Goal: Navigation & Orientation: Understand site structure

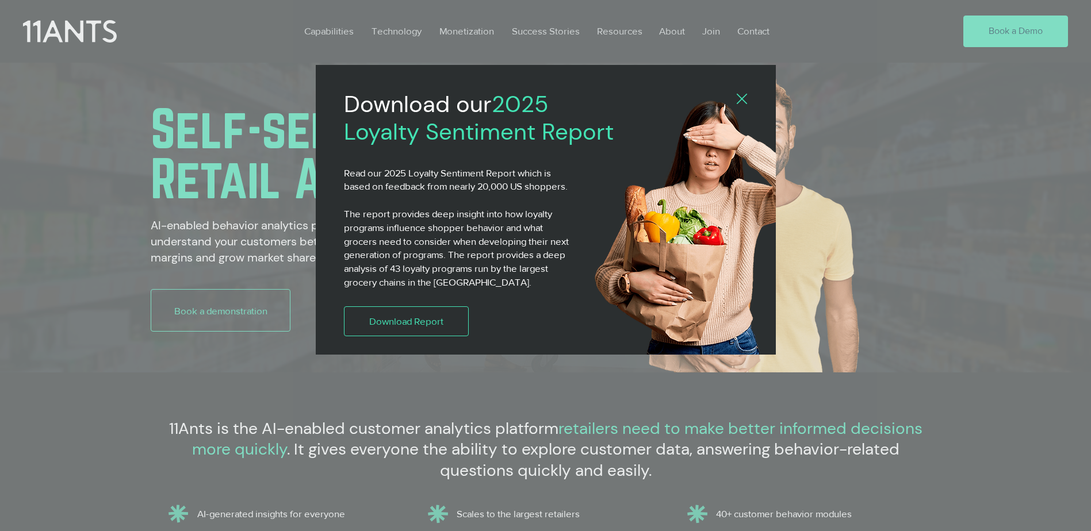
click at [746, 91] on div "Download our 2025 Loyalty Sentiment Report Read our 2025 Loyalty Sentiment Repo…" at bounding box center [546, 210] width 460 height 290
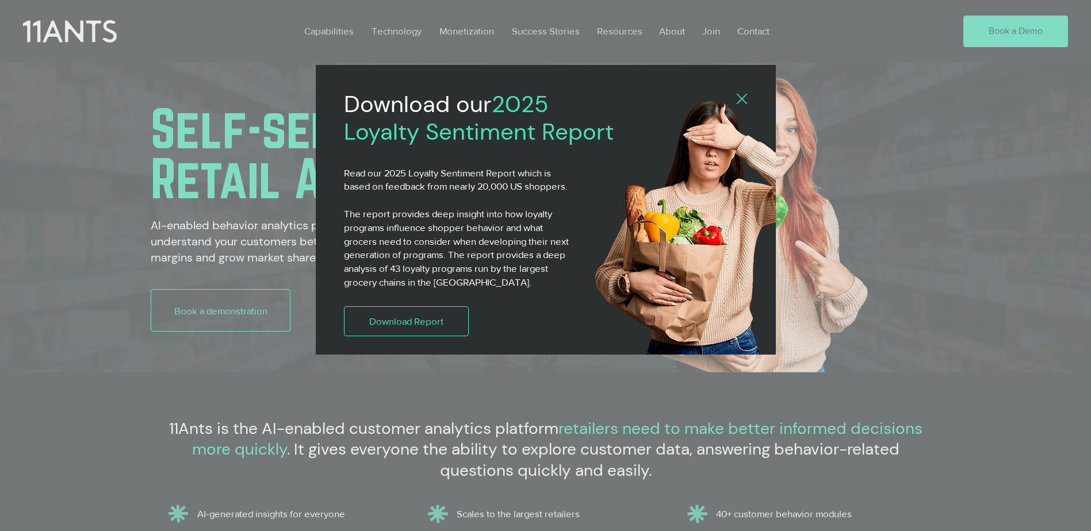
click at [745, 100] on icon "Back to site" at bounding box center [742, 99] width 10 height 10
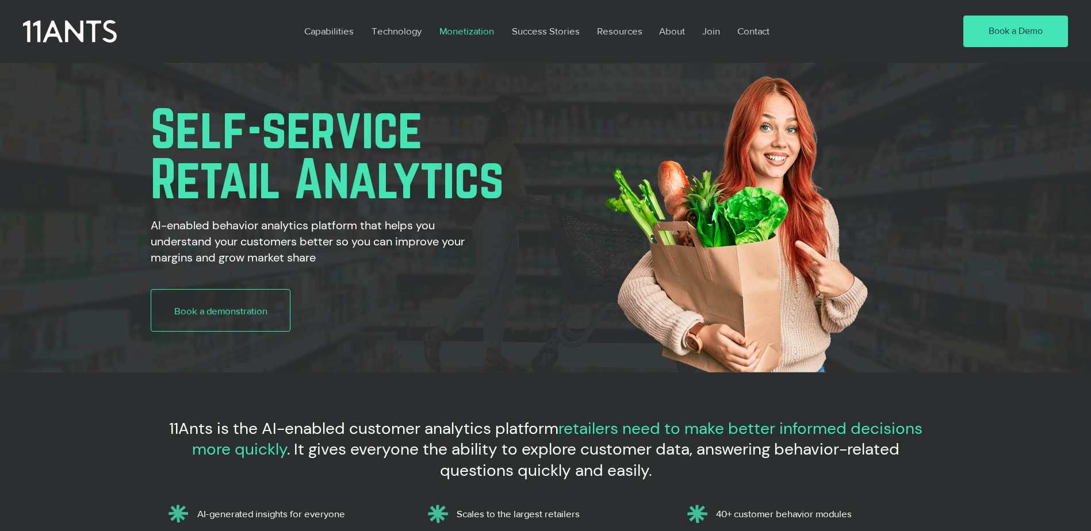
click at [455, 30] on p "Monetization" at bounding box center [467, 31] width 66 height 26
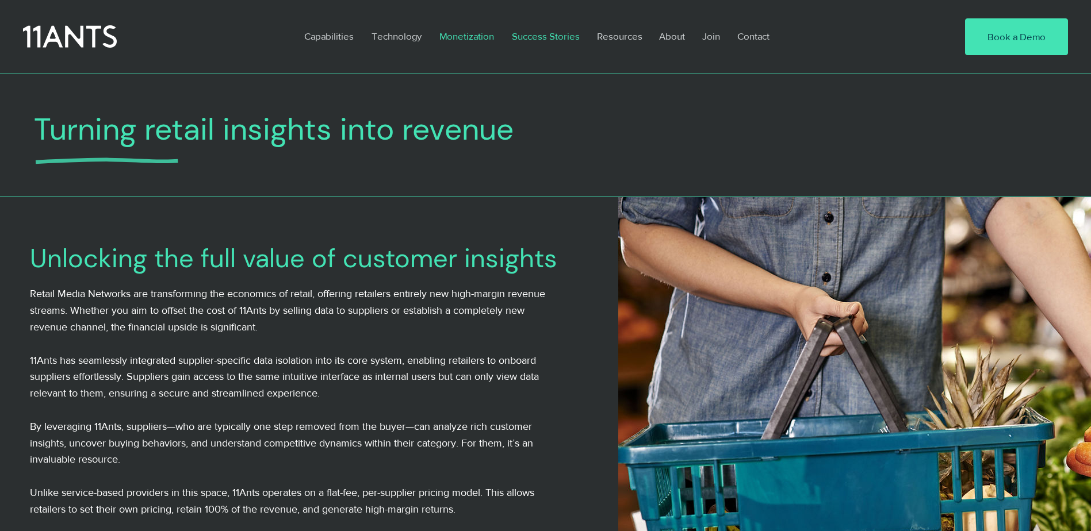
click at [554, 35] on p "Success Stories" at bounding box center [545, 36] width 79 height 26
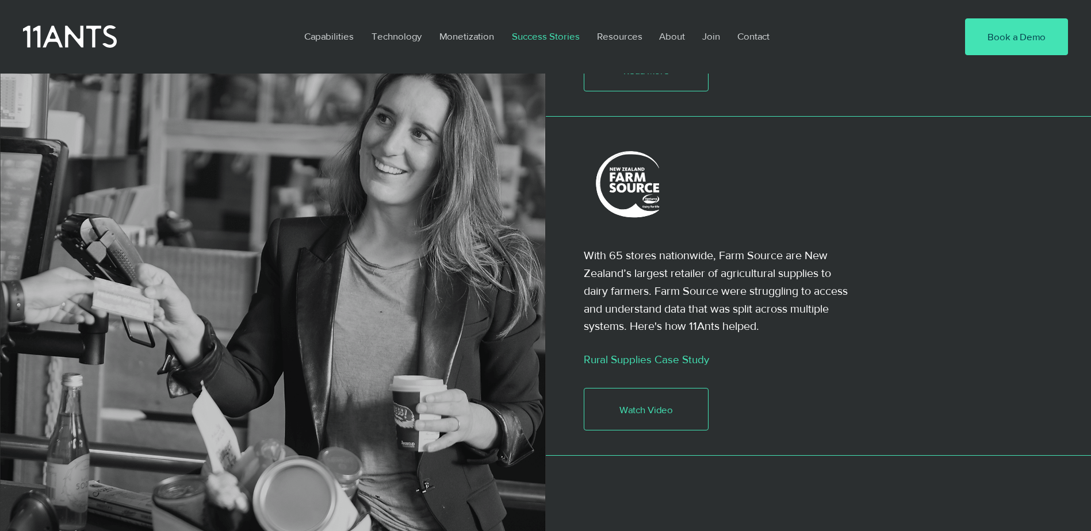
scroll to position [2070, 0]
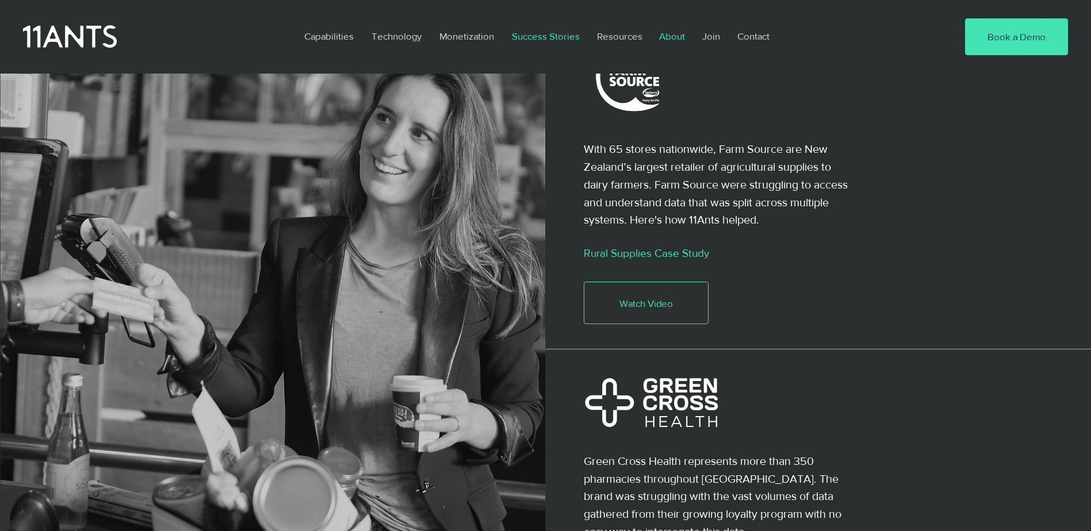
click at [669, 32] on p "About" at bounding box center [671, 36] width 37 height 26
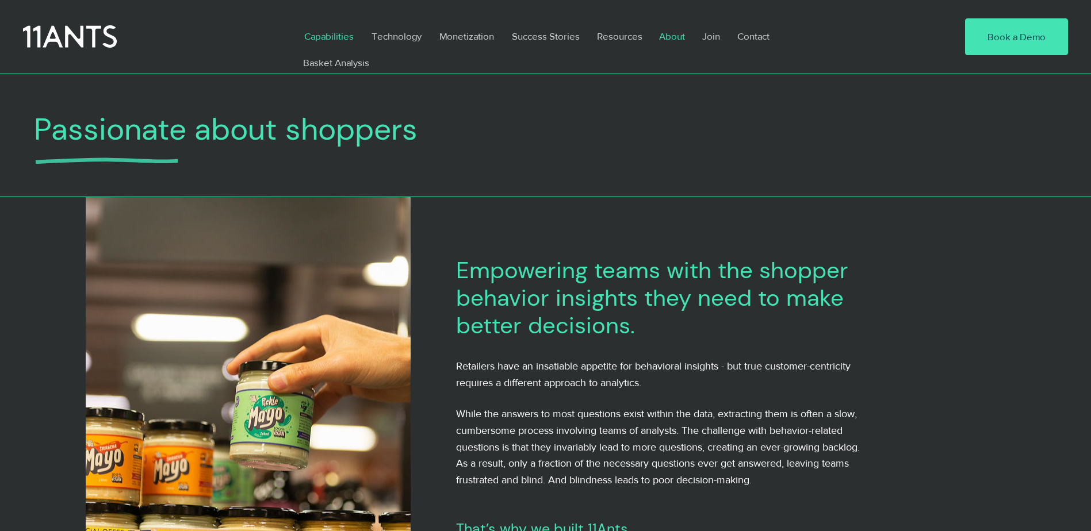
click at [327, 32] on p "Capabilities" at bounding box center [328, 36] width 61 height 26
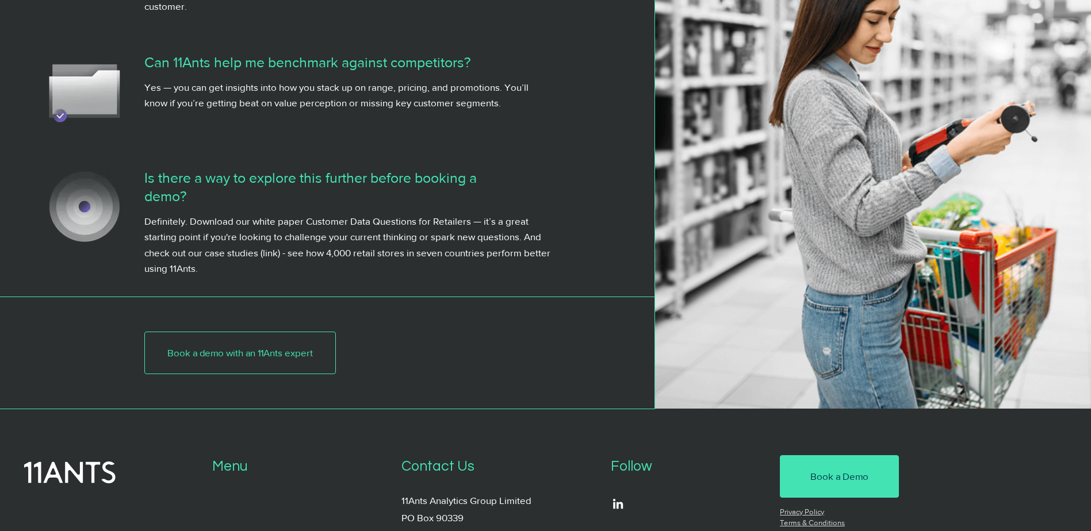
scroll to position [5276, 0]
